Goal: Task Accomplishment & Management: Use online tool/utility

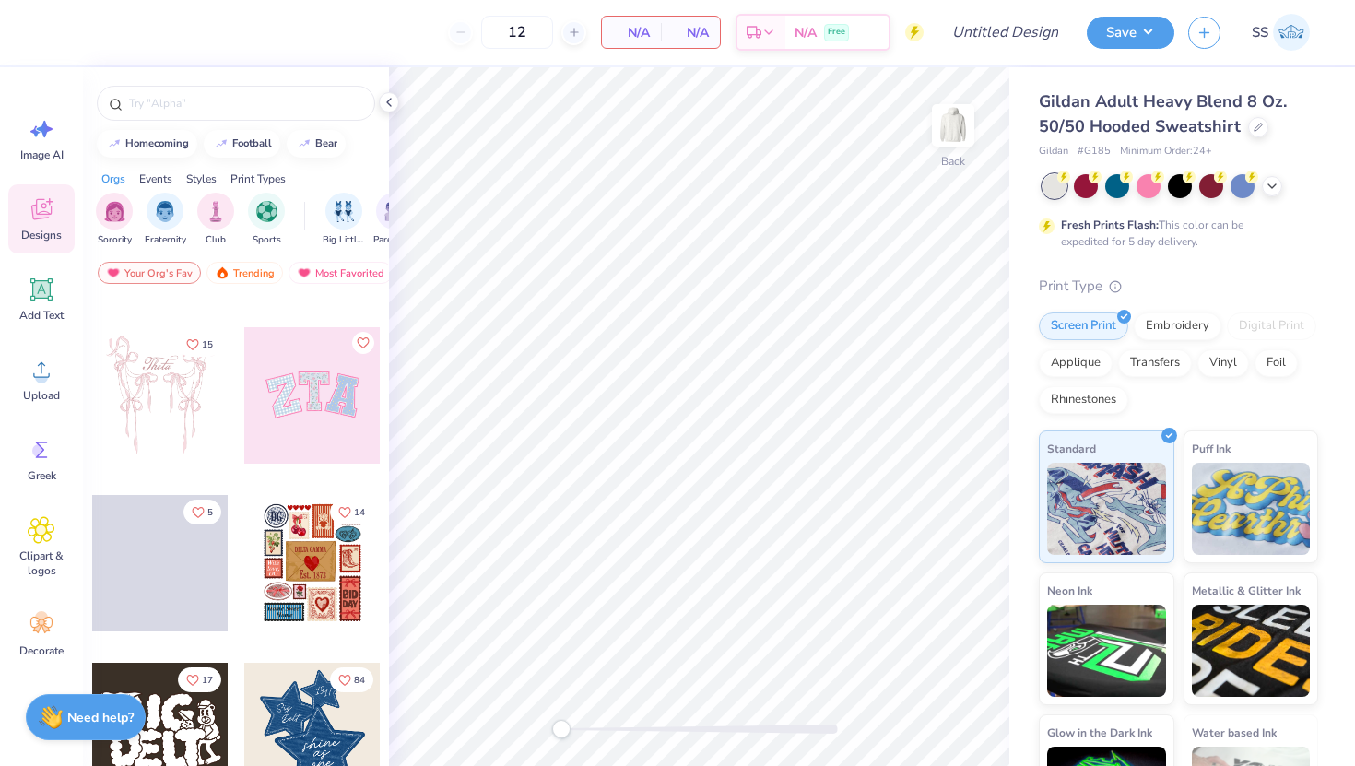
scroll to position [185, 0]
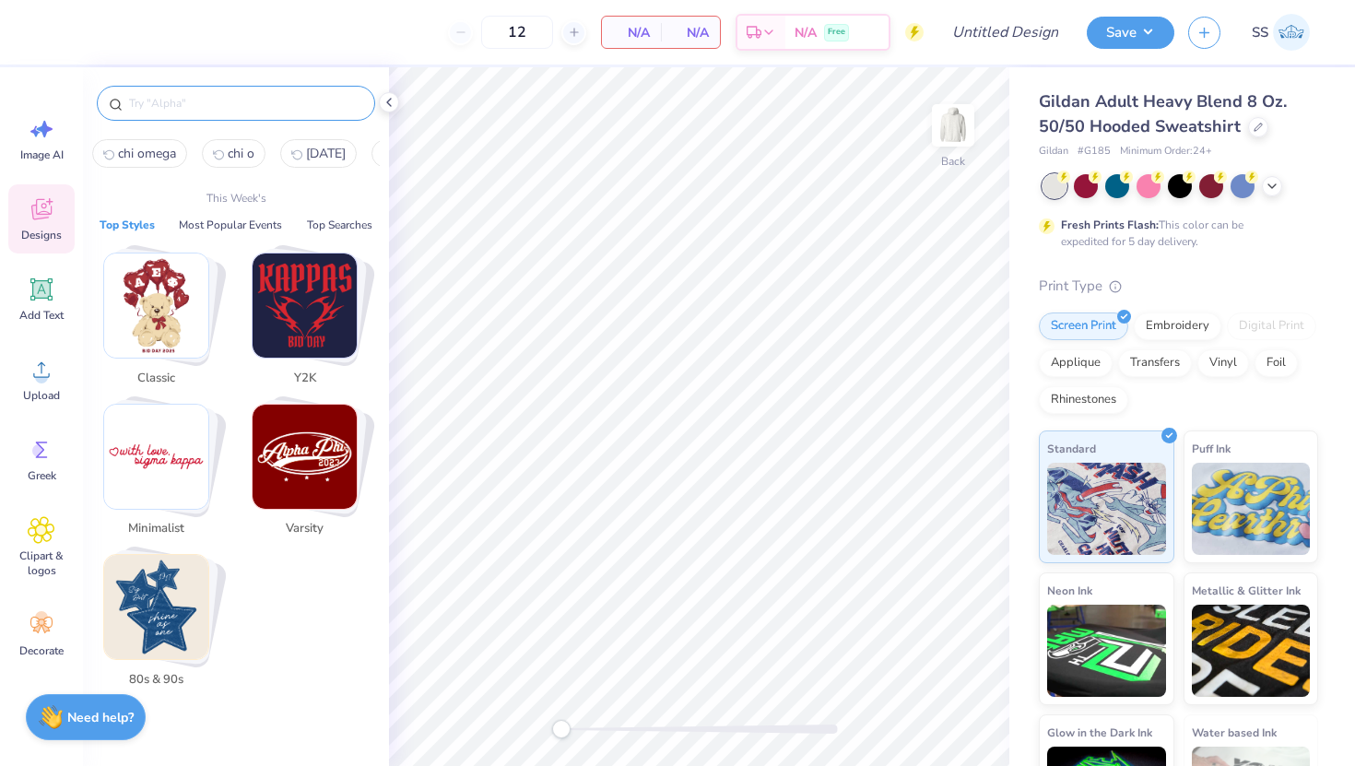
click at [186, 99] on input "text" at bounding box center [245, 103] width 236 height 18
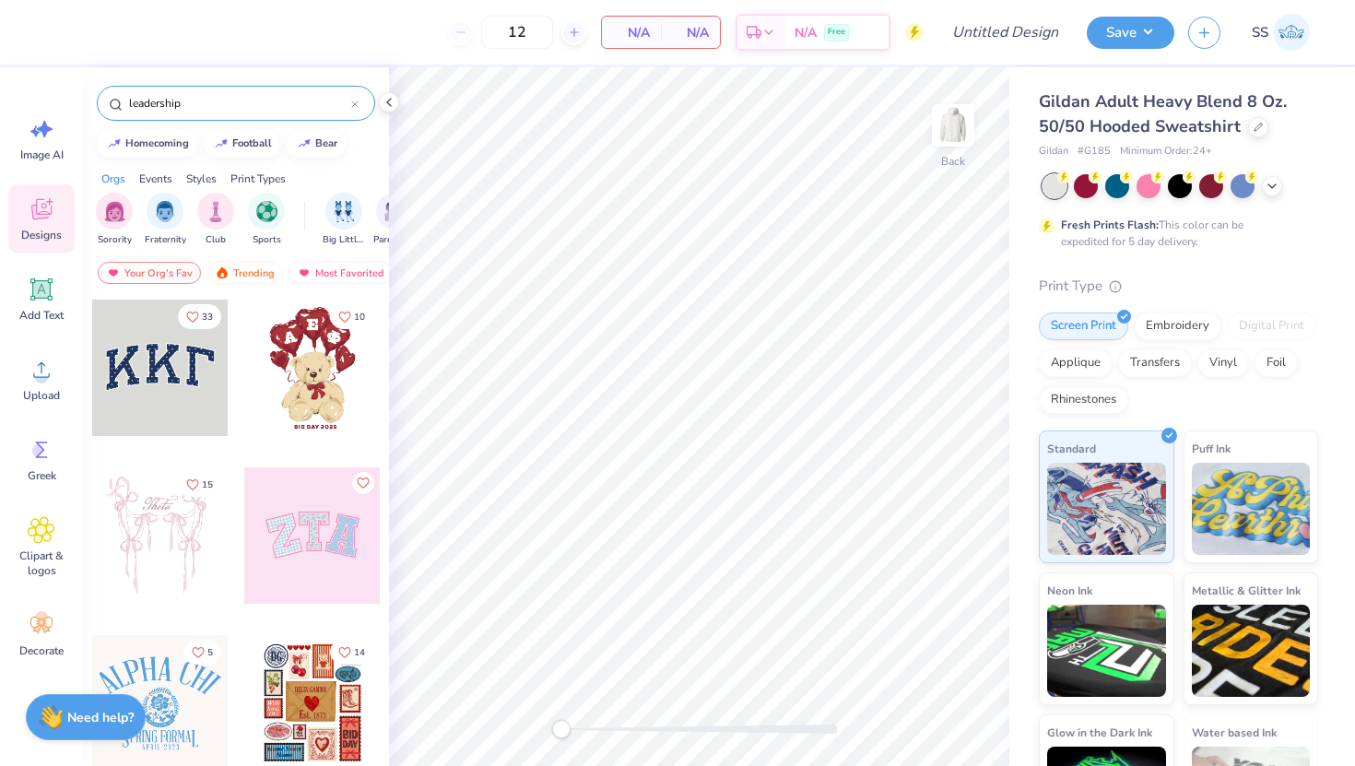
type input "leadership"
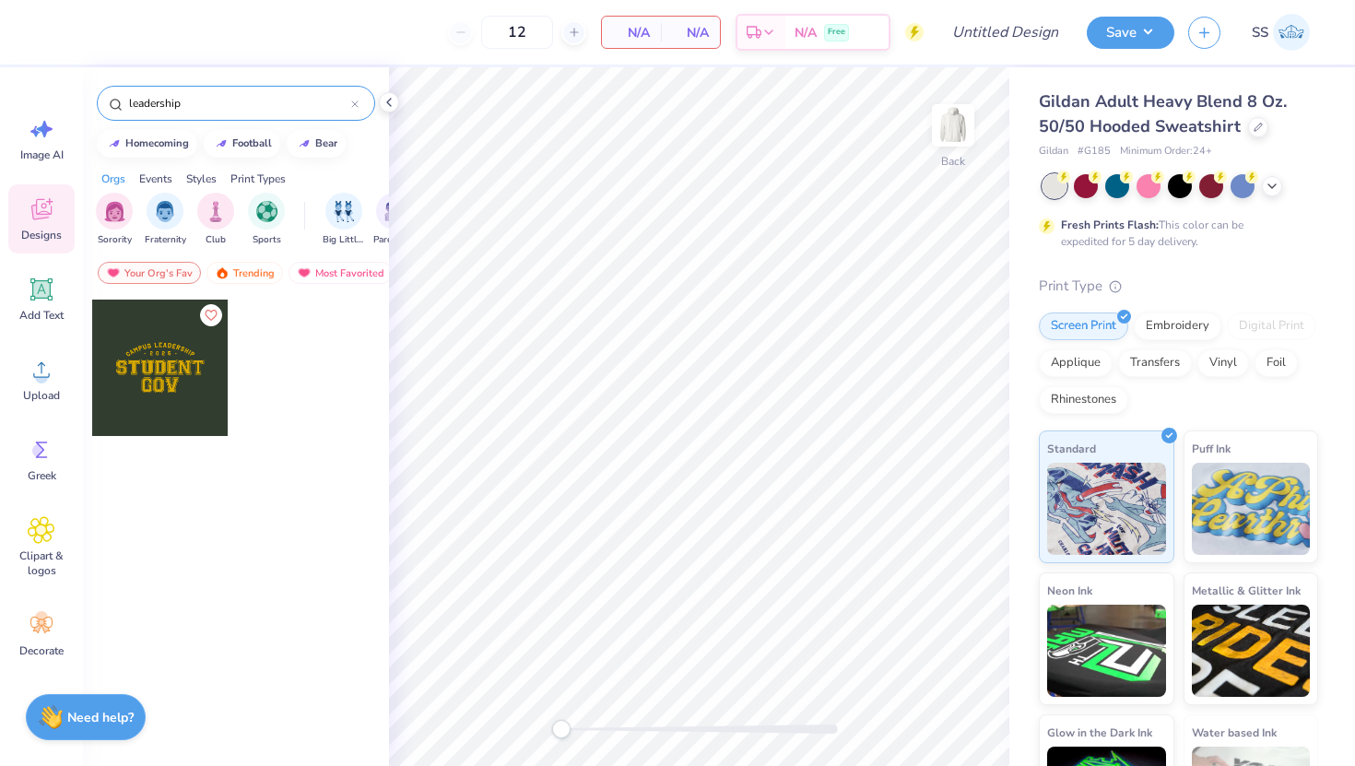
click at [355, 105] on icon at bounding box center [355, 104] width 6 height 6
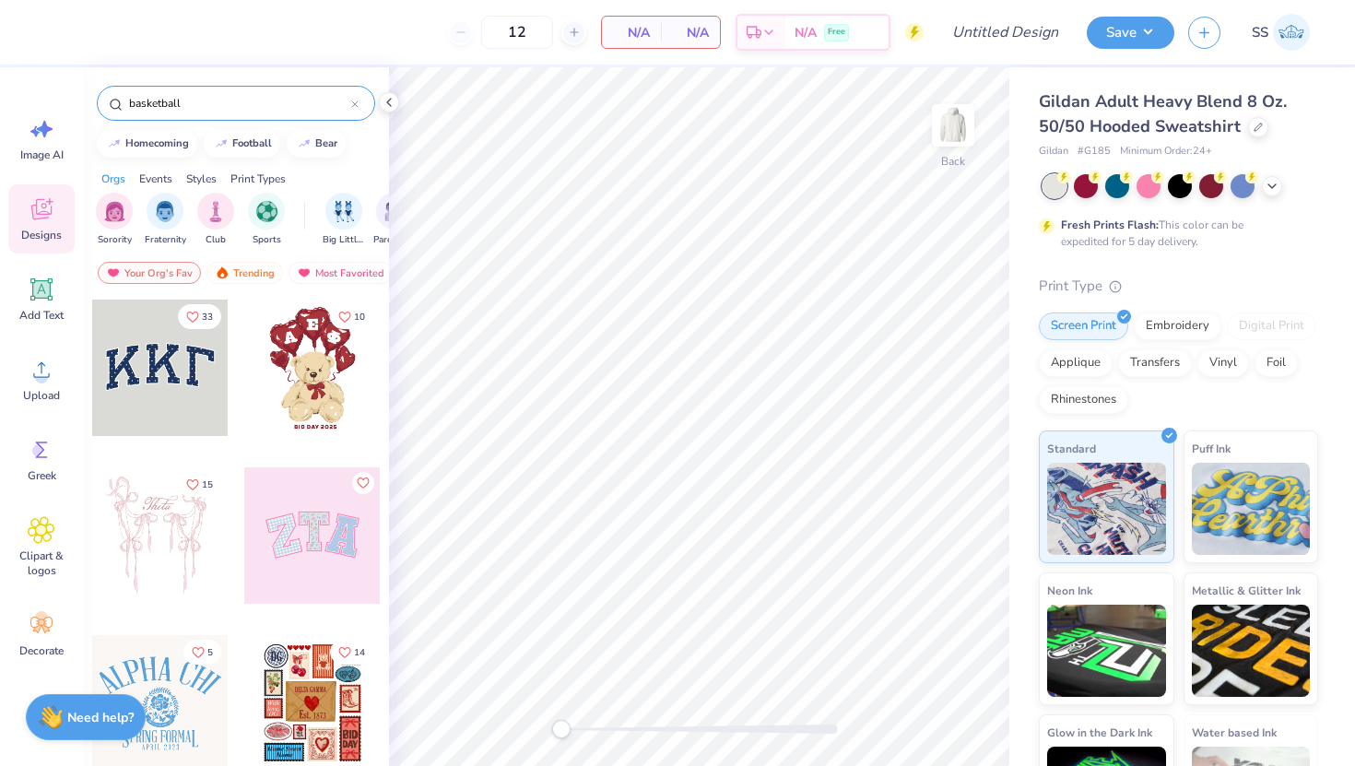
type input "basketball"
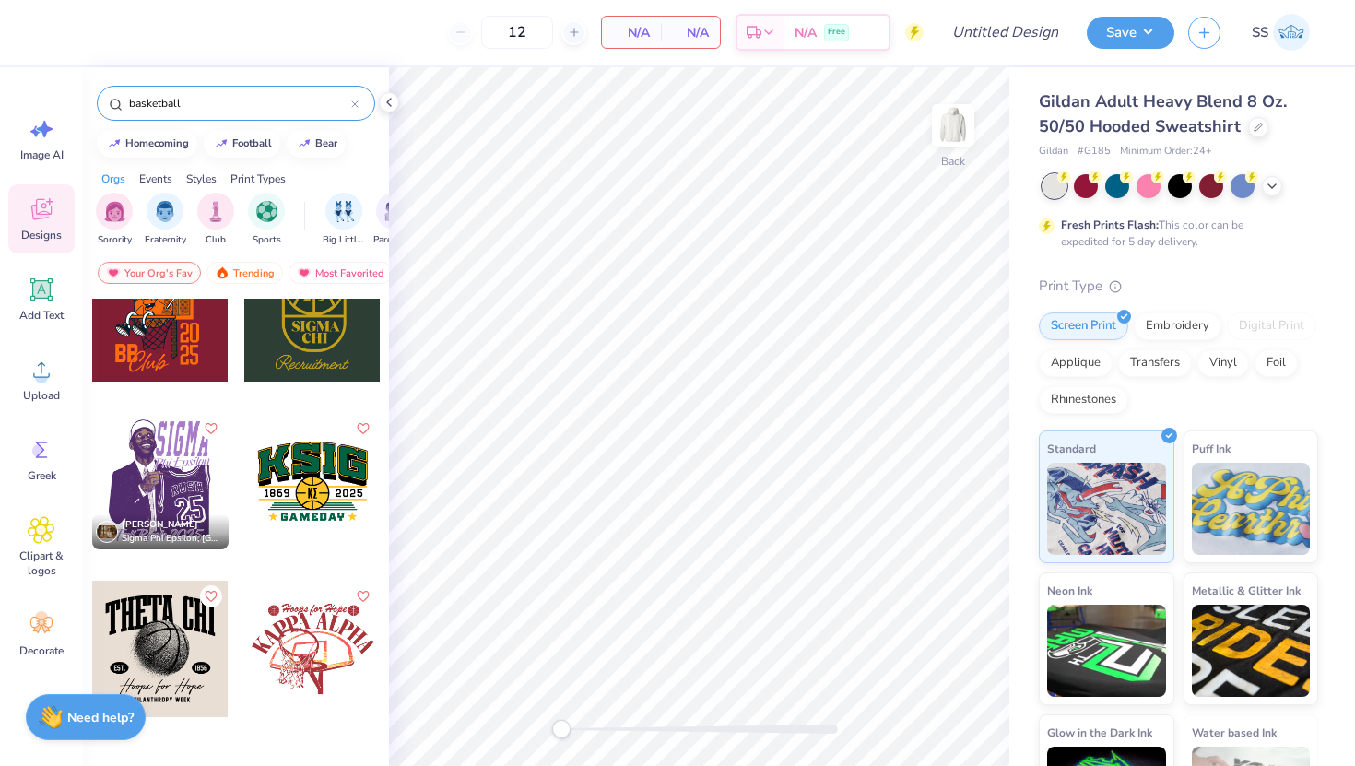
scroll to position [1245, 0]
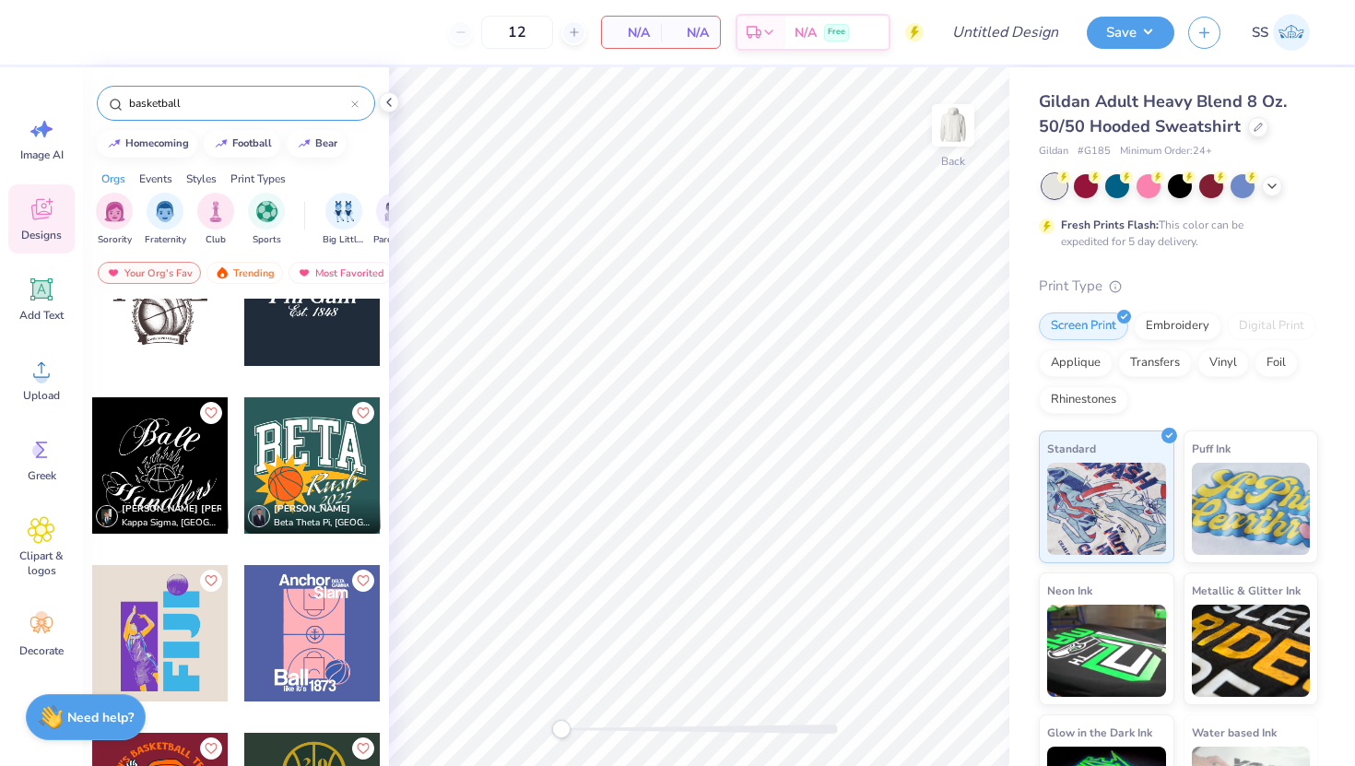
click at [352, 108] on div at bounding box center [354, 103] width 7 height 17
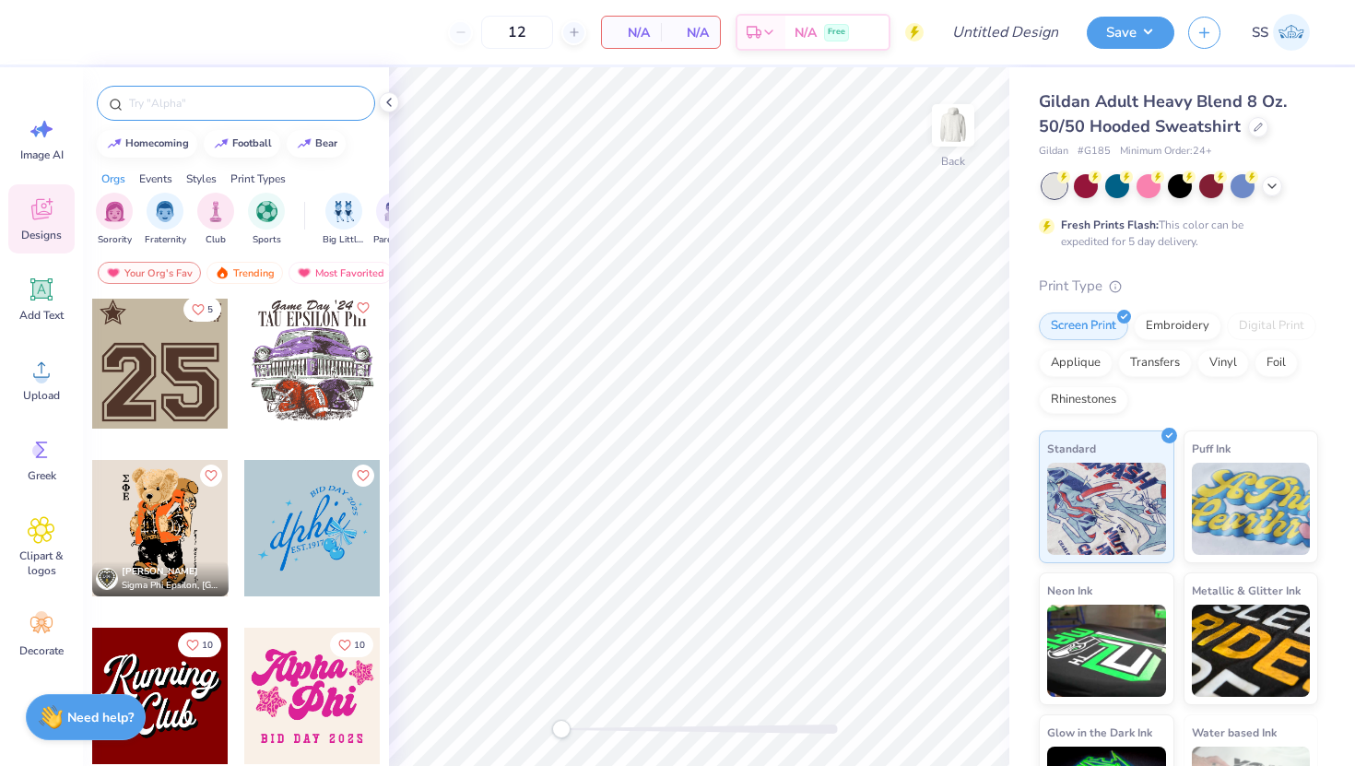
click at [1219, 269] on div "Gildan Adult Heavy Blend 8 Oz. 50/50 Hooded Sweatshirt Gildan # G185 Minimum Or…" at bounding box center [1178, 468] width 279 height 758
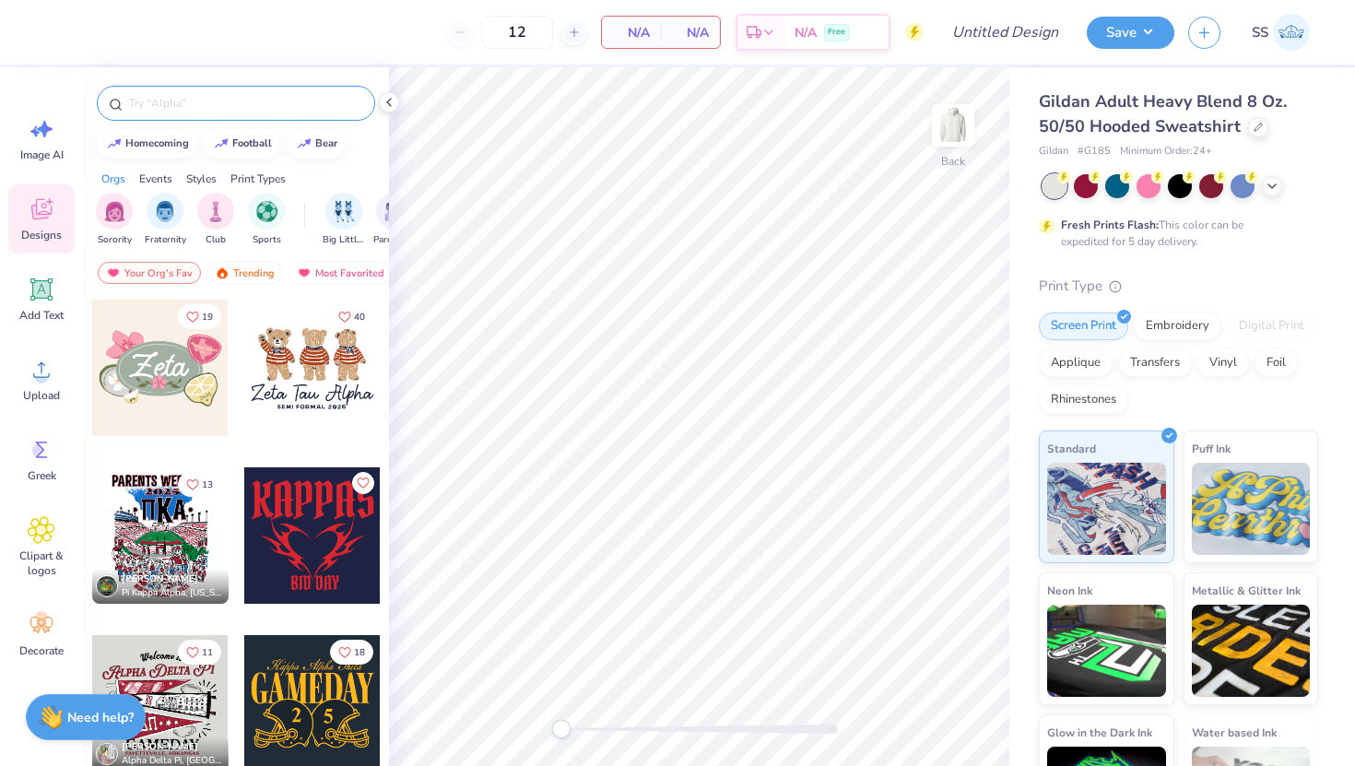
scroll to position [818, 0]
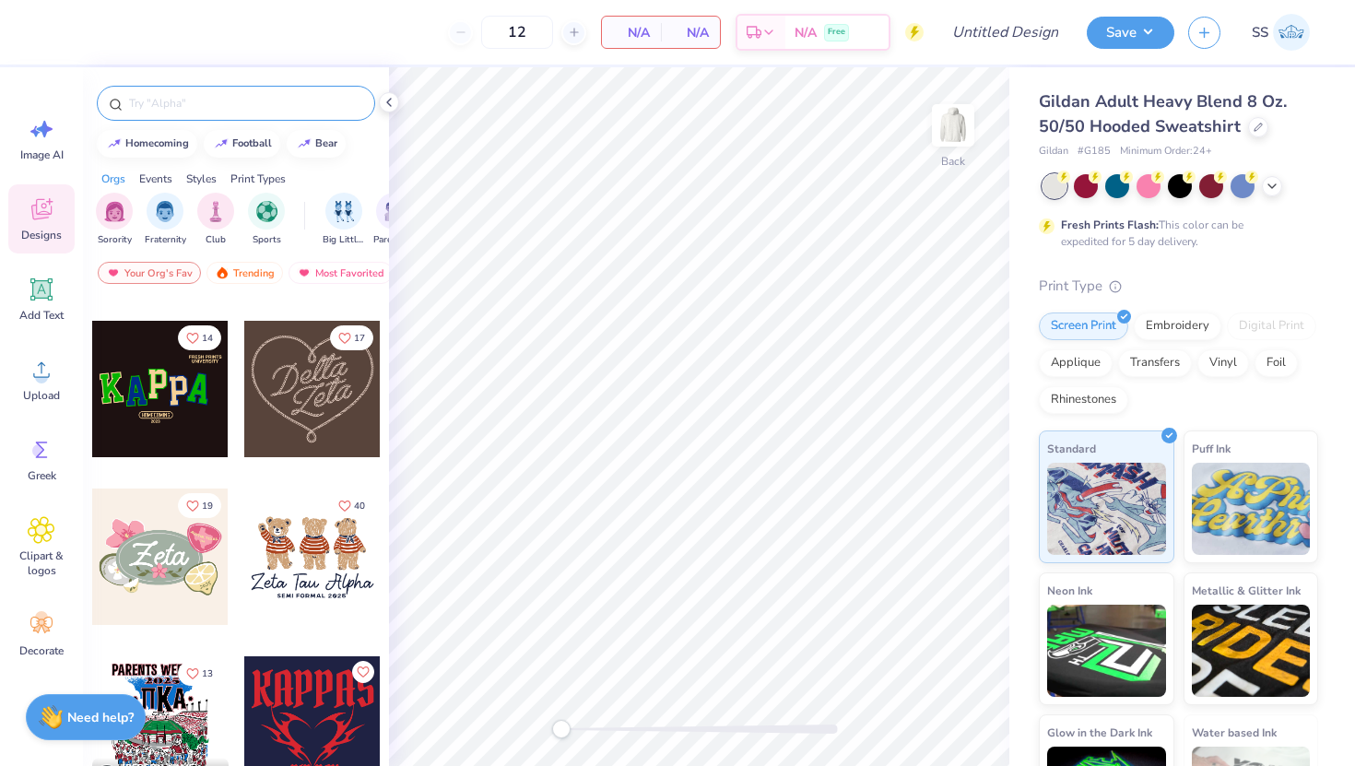
click at [182, 104] on input "text" at bounding box center [245, 103] width 236 height 18
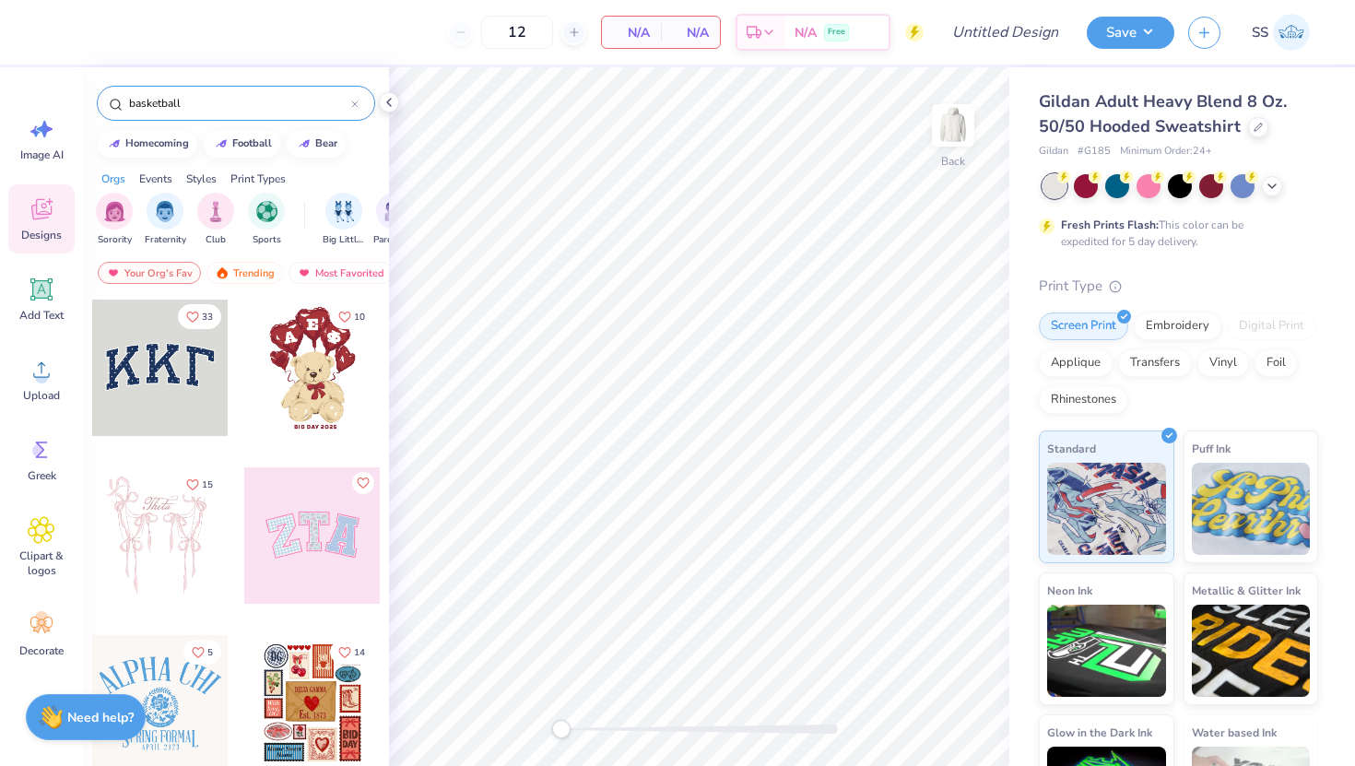
type input "basketball"
click at [121, 351] on div at bounding box center [160, 368] width 136 height 136
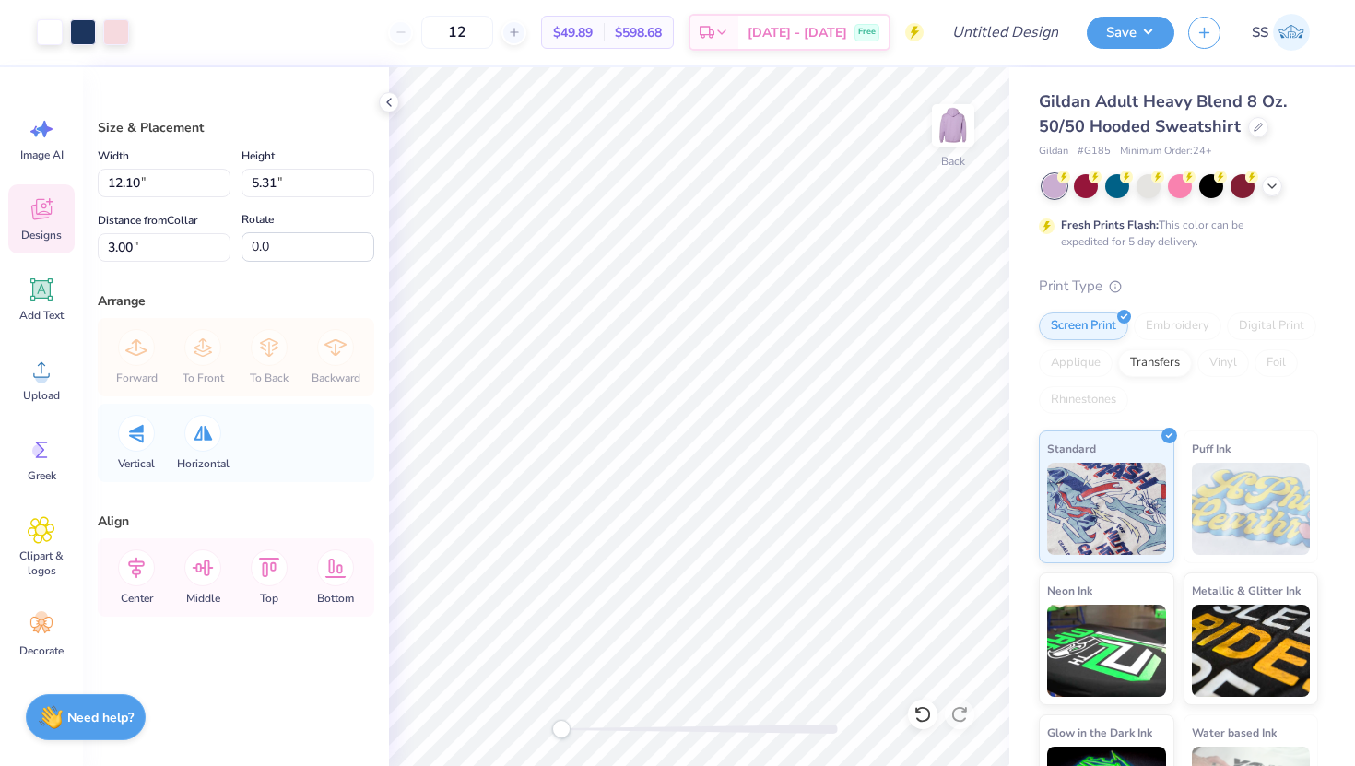
click at [39, 223] on div "Designs" at bounding box center [41, 218] width 66 height 69
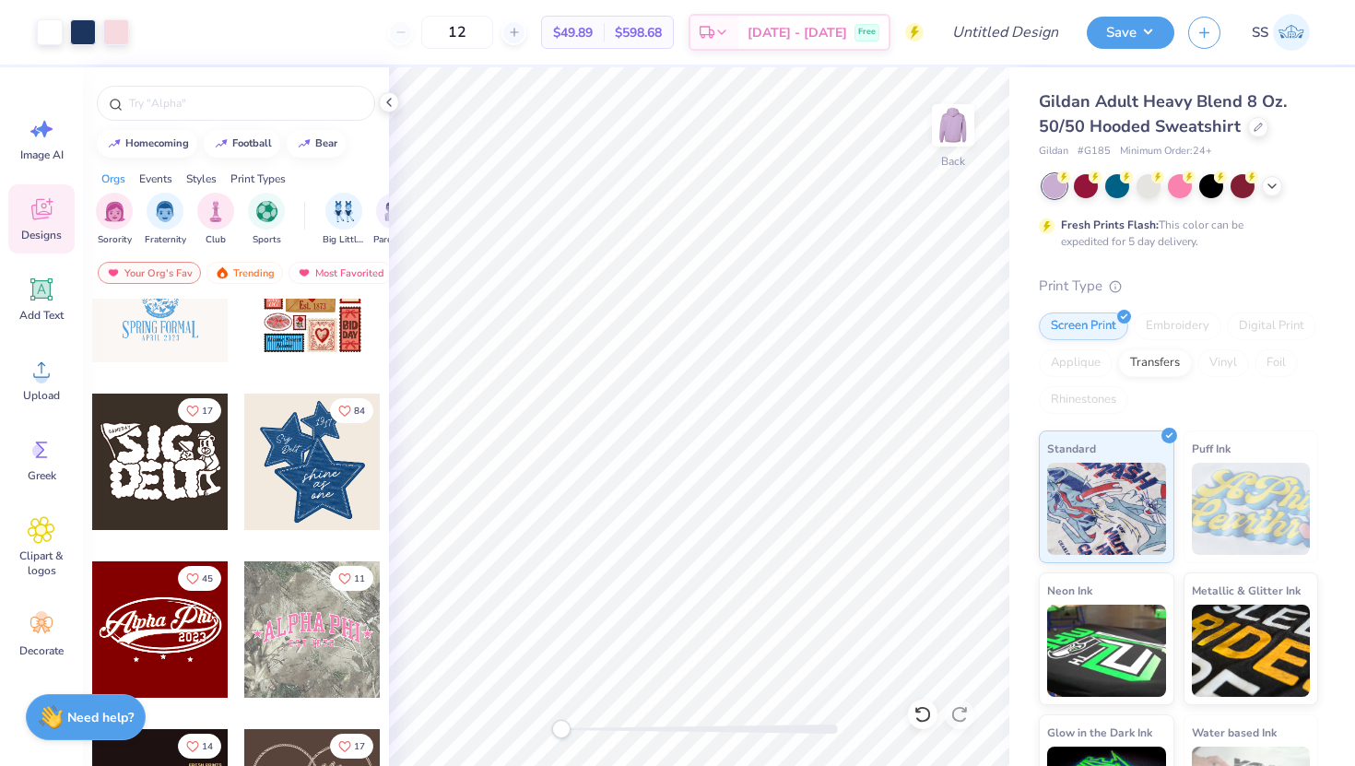
scroll to position [436, 0]
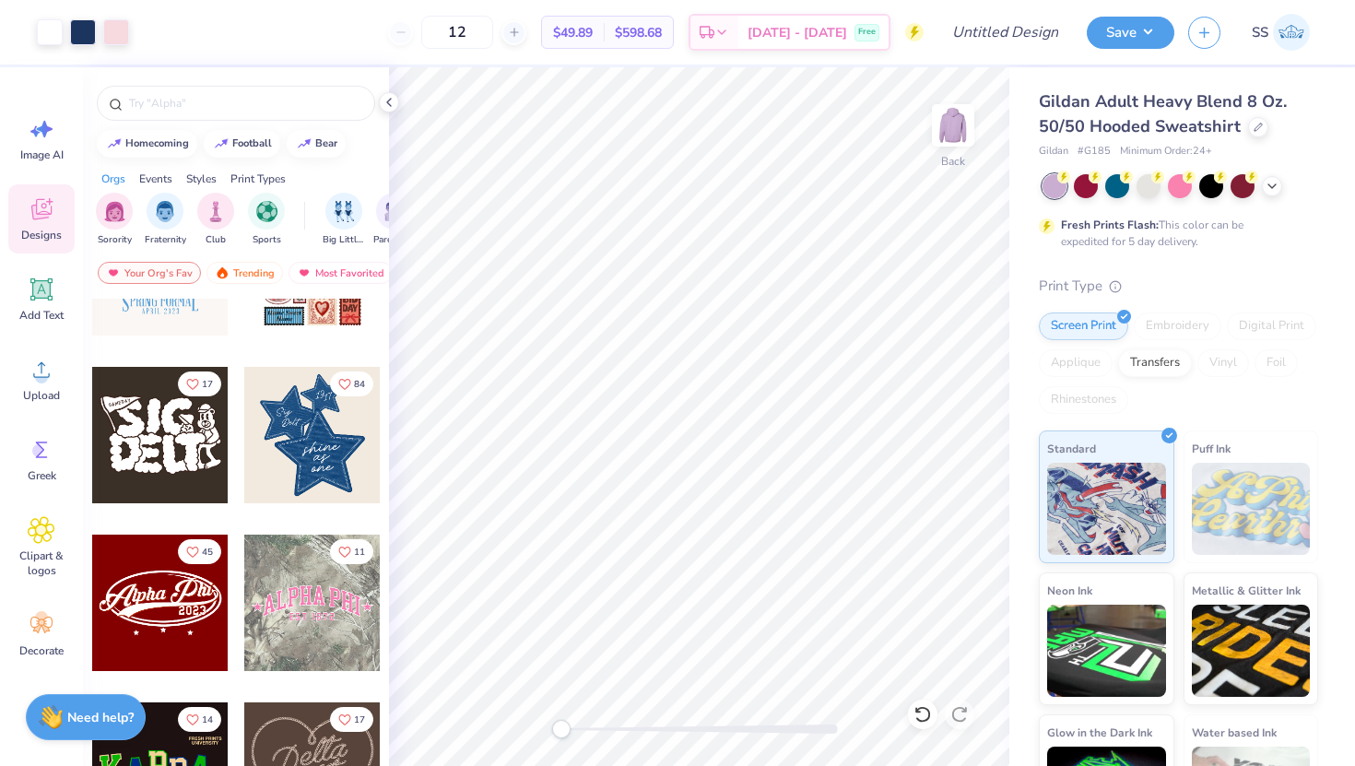
click at [174, 643] on div at bounding box center [160, 603] width 136 height 136
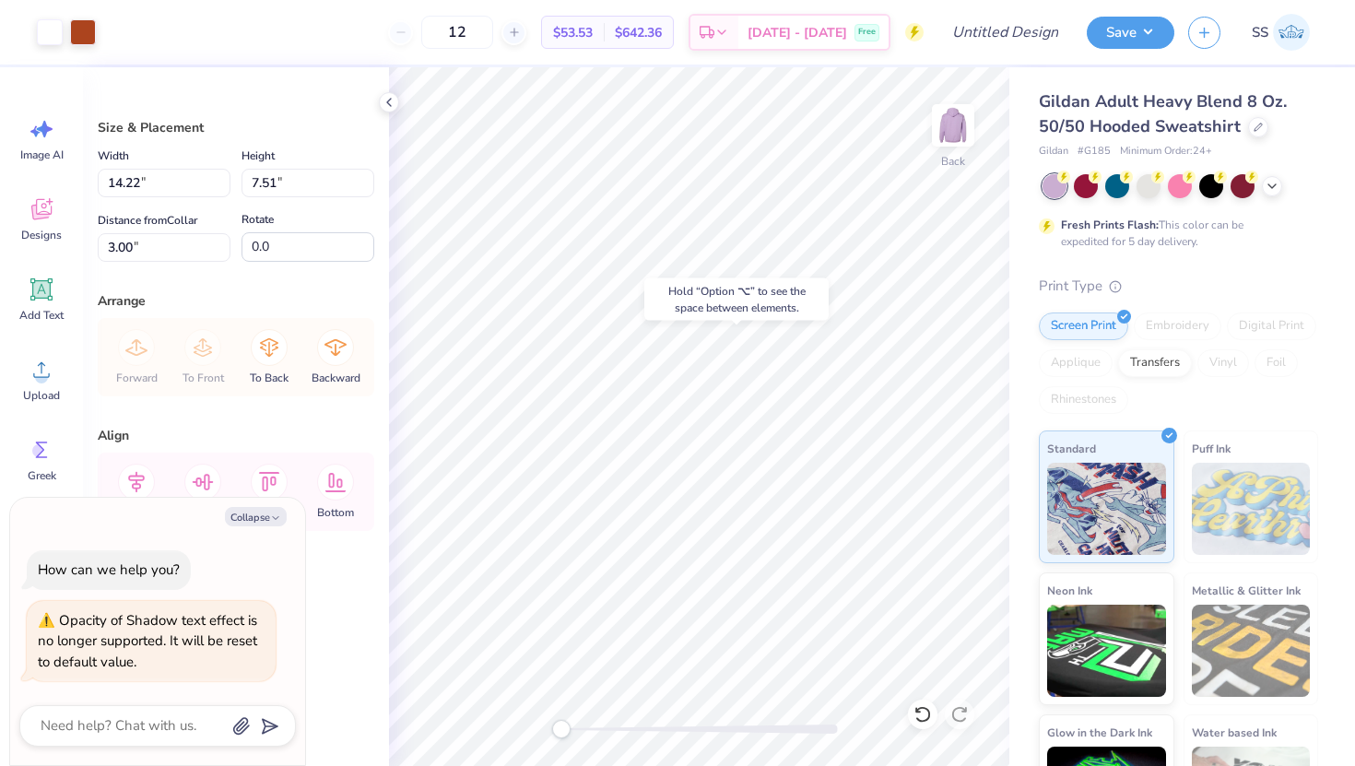
type textarea "x"
type input "12.10"
type input "5.31"
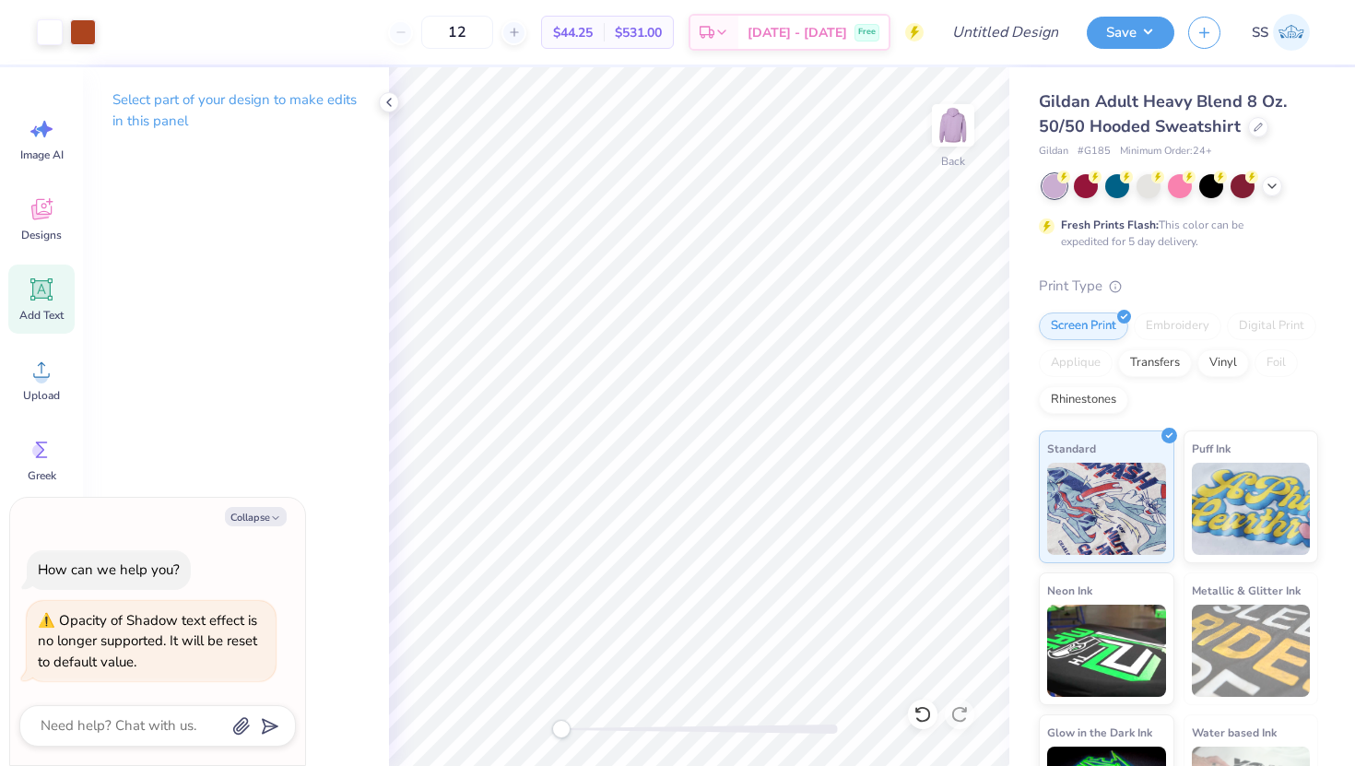
click at [37, 294] on icon at bounding box center [42, 290] width 18 height 18
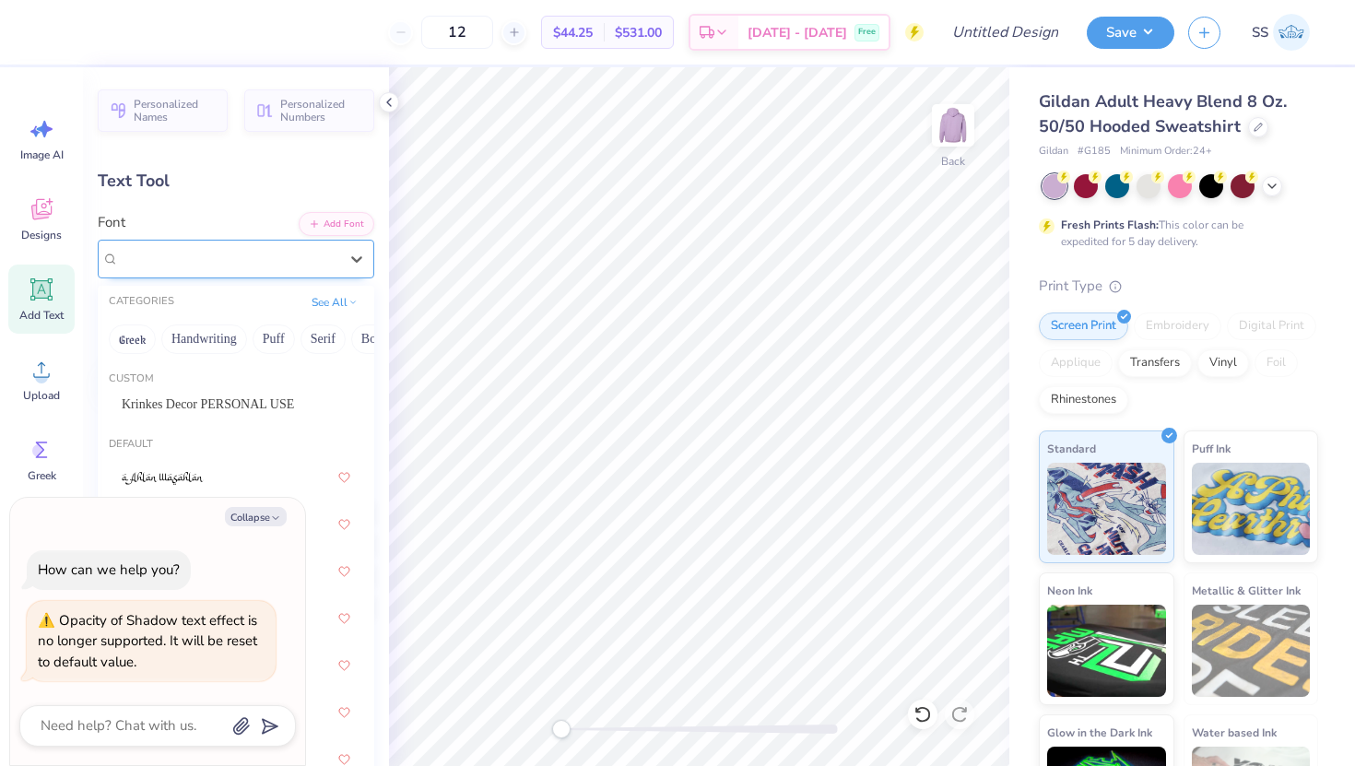
click at [227, 266] on div "Super Dream" at bounding box center [228, 258] width 223 height 29
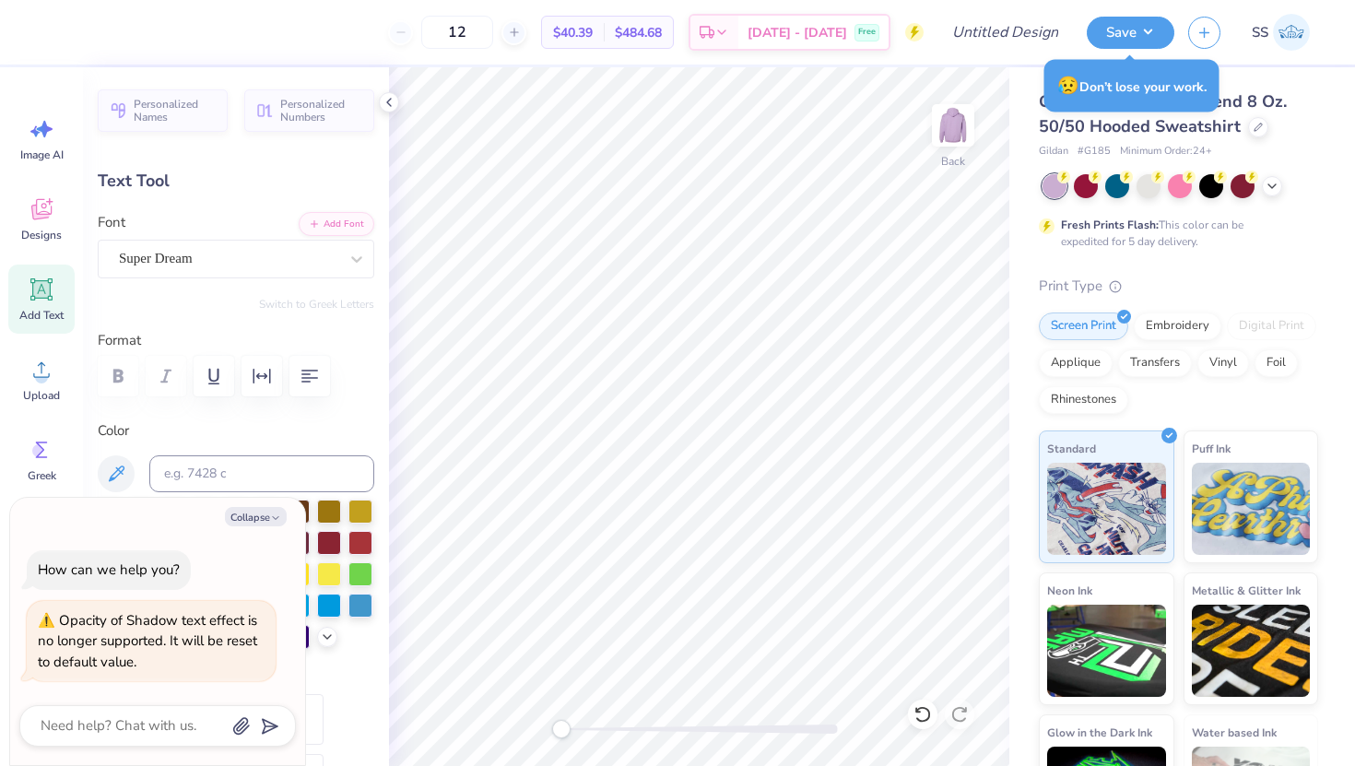
type textarea "x"
